Goal: Find specific page/section: Find specific page/section

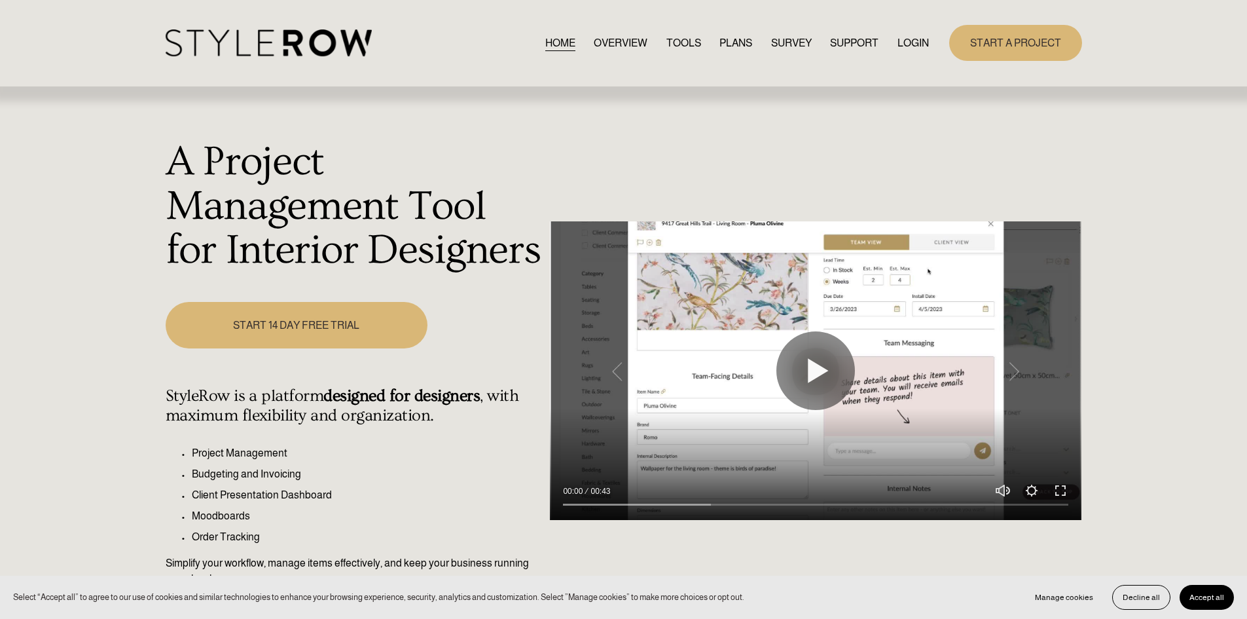
click at [901, 37] on link "LOGIN" at bounding box center [913, 43] width 31 height 18
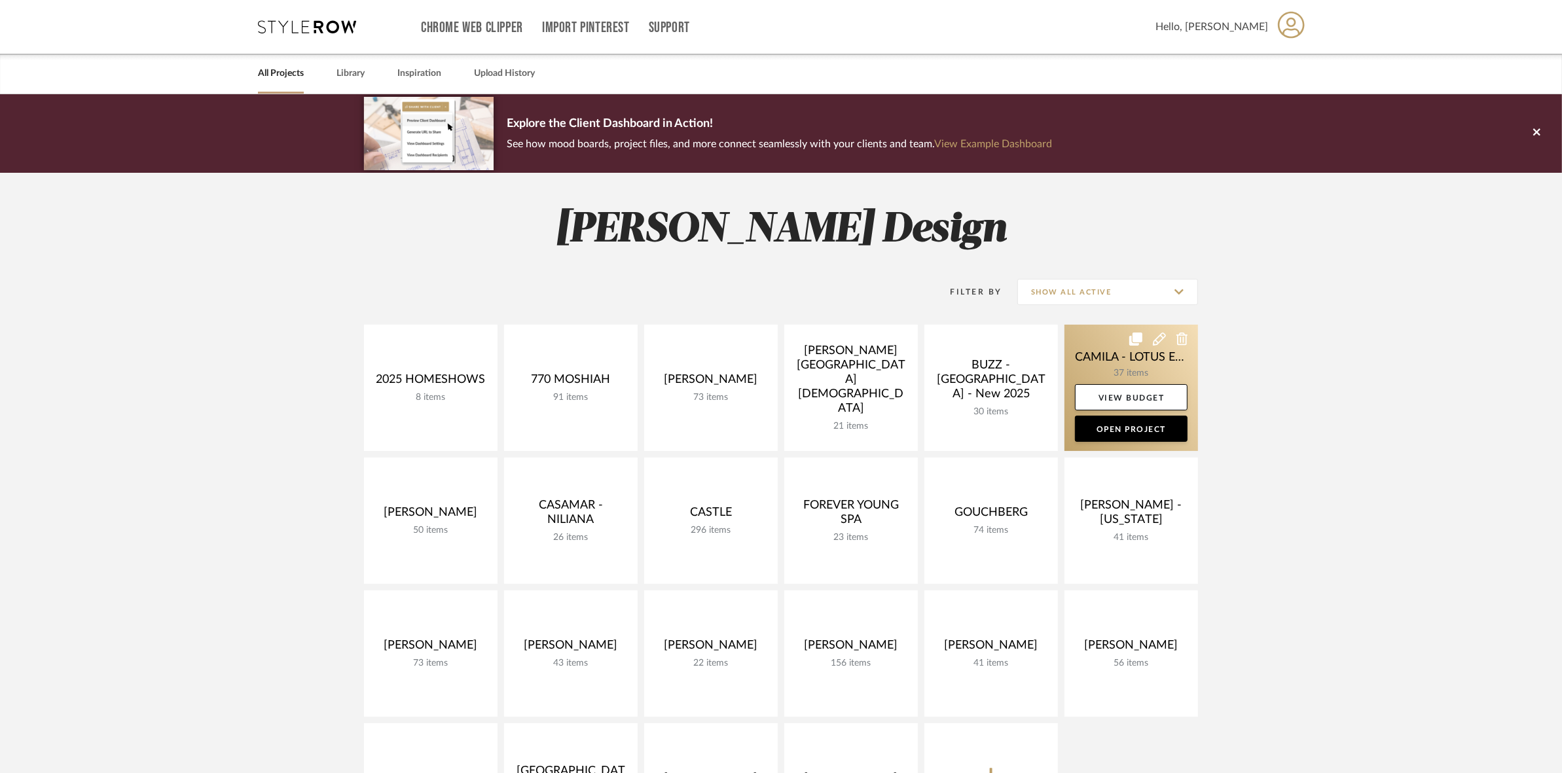
click at [1118, 354] on link at bounding box center [1131, 388] width 134 height 126
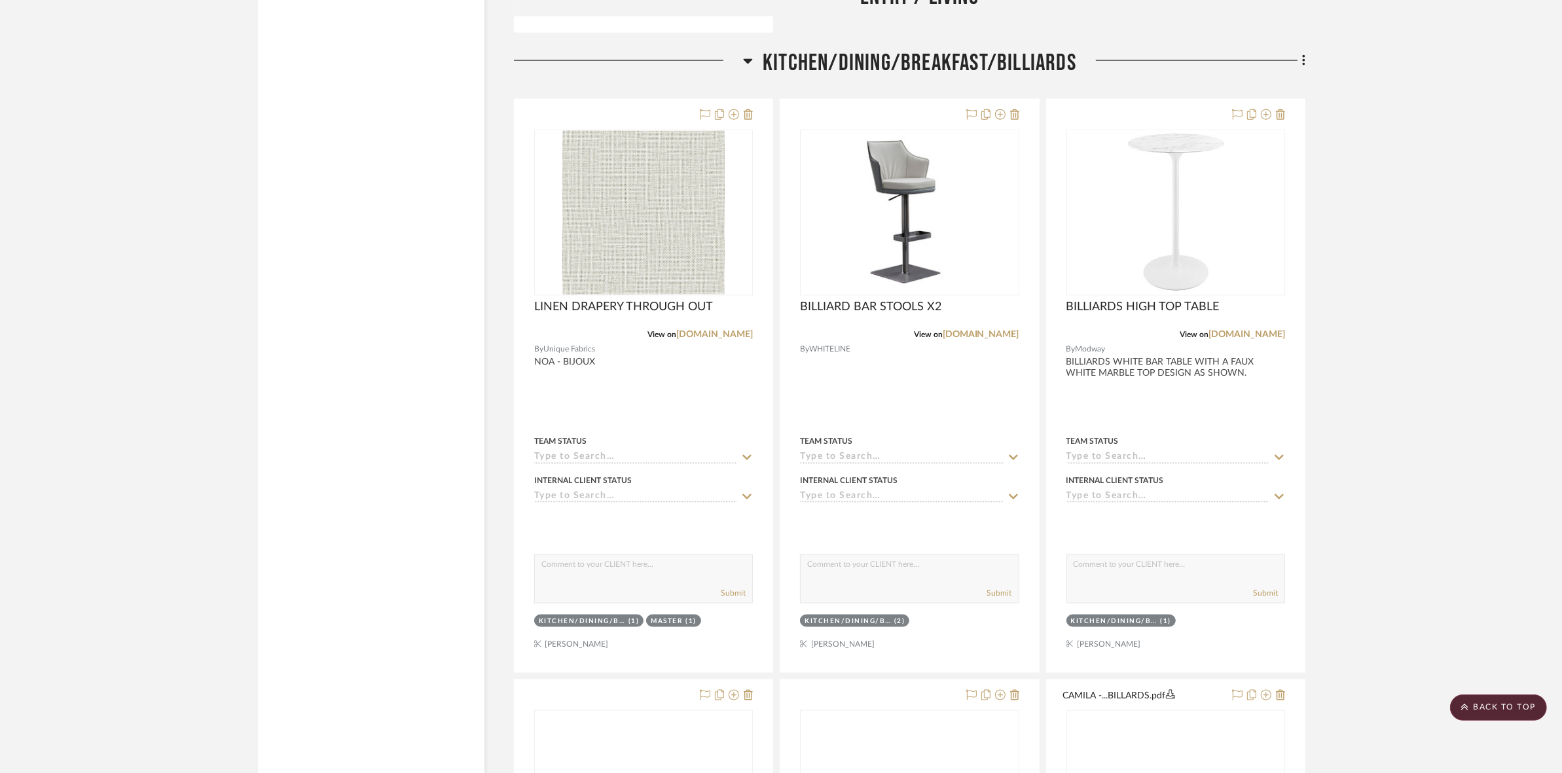
drag, startPoint x: 1440, startPoint y: 418, endPoint x: 1443, endPoint y: 466, distance: 48.6
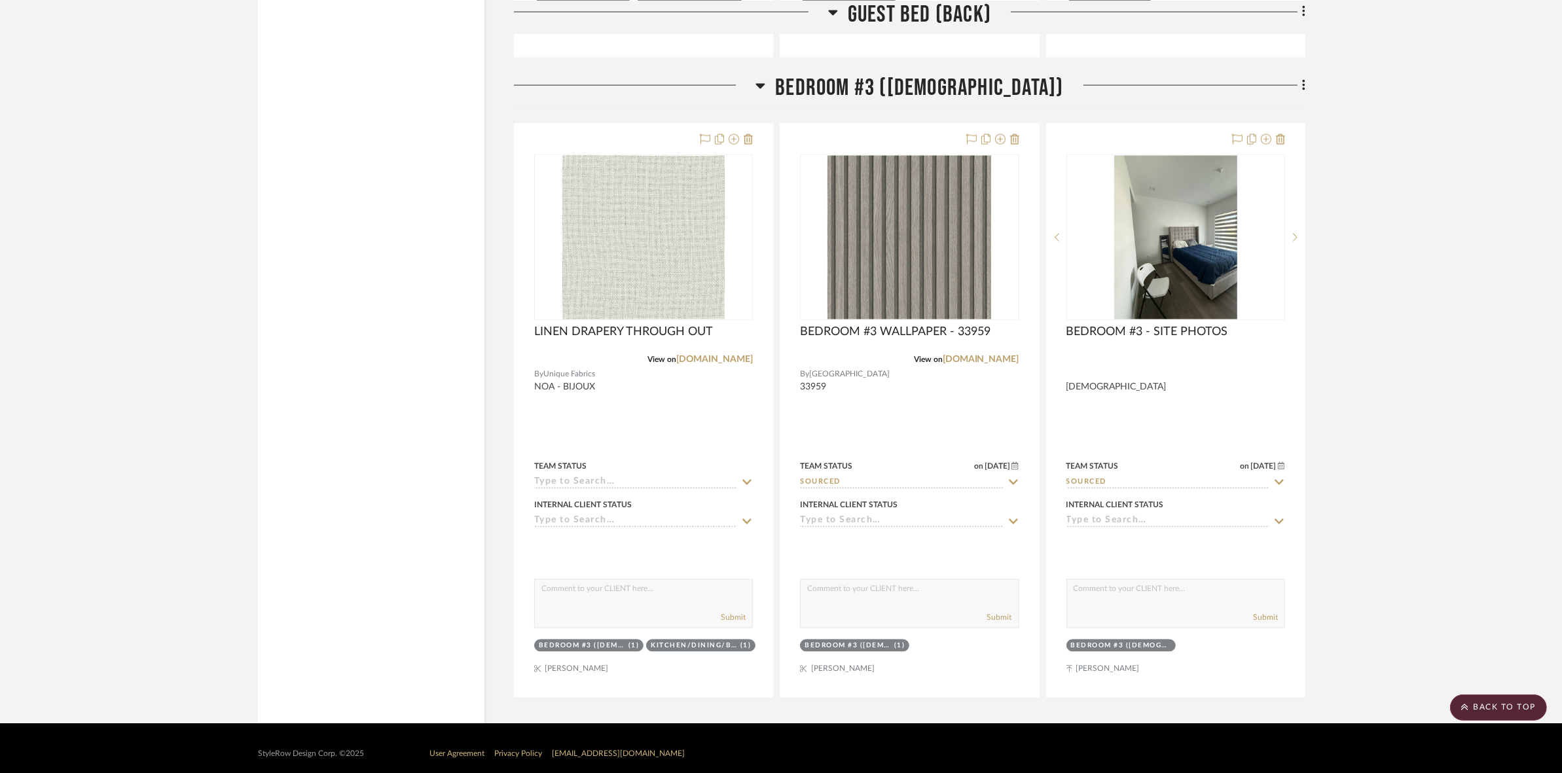
scroll to position [8898, 0]
